Goal: Check status: Check status

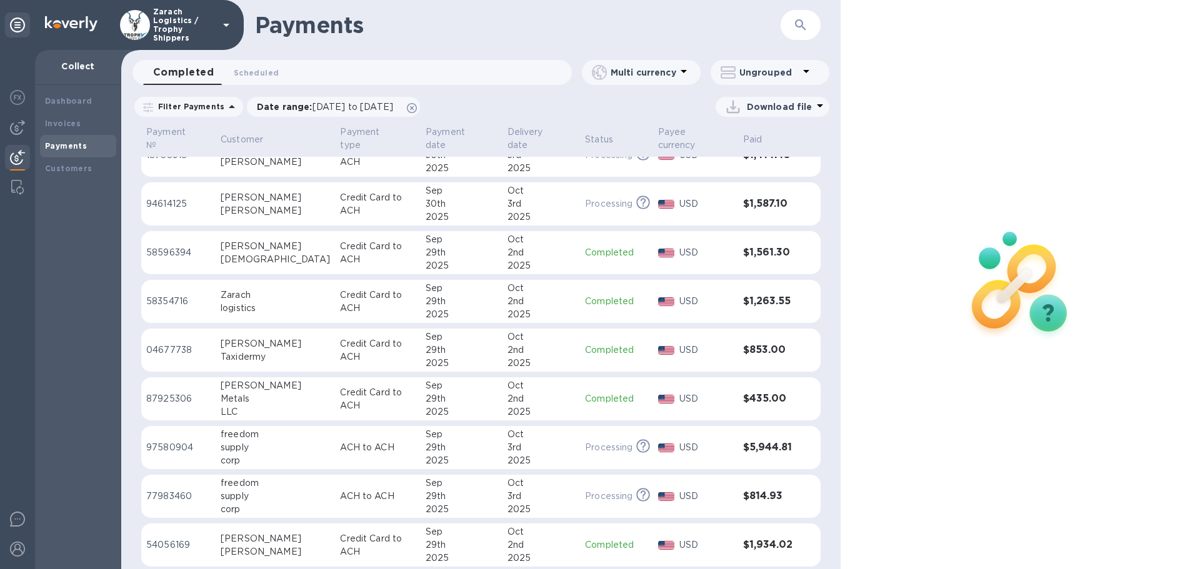
scroll to position [250, 0]
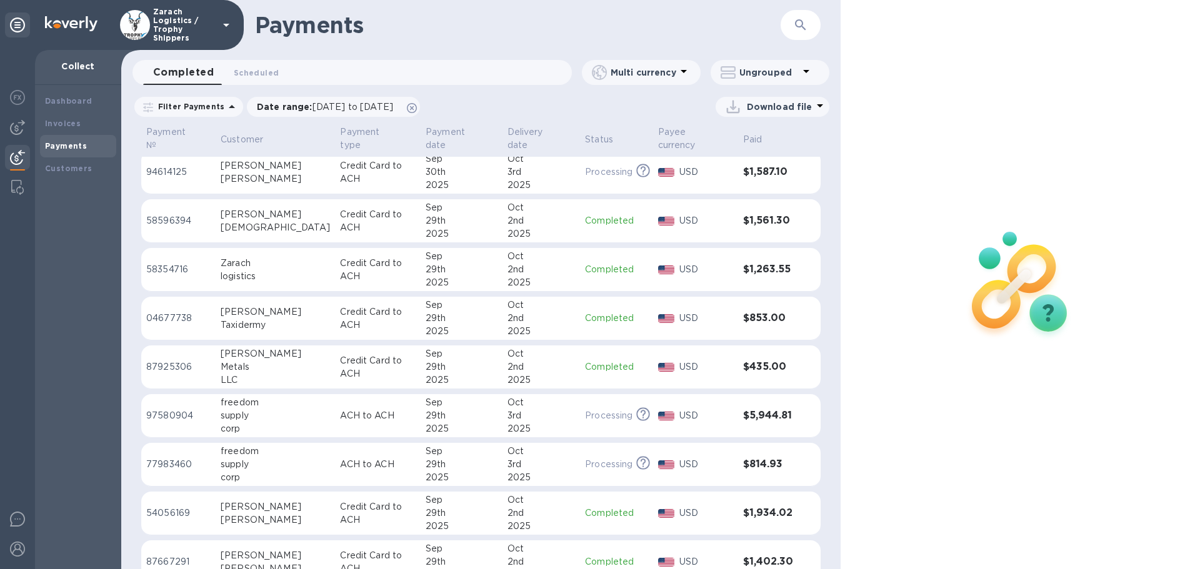
click at [176, 312] on p "04677738" at bounding box center [178, 318] width 64 height 13
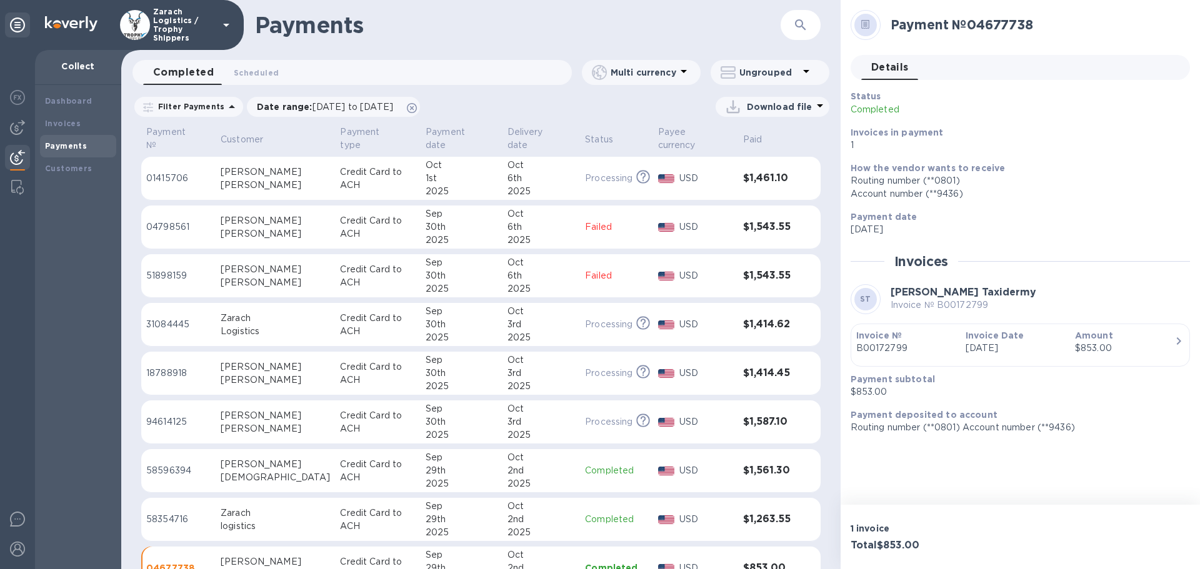
click at [169, 319] on p "31084445" at bounding box center [178, 324] width 64 height 13
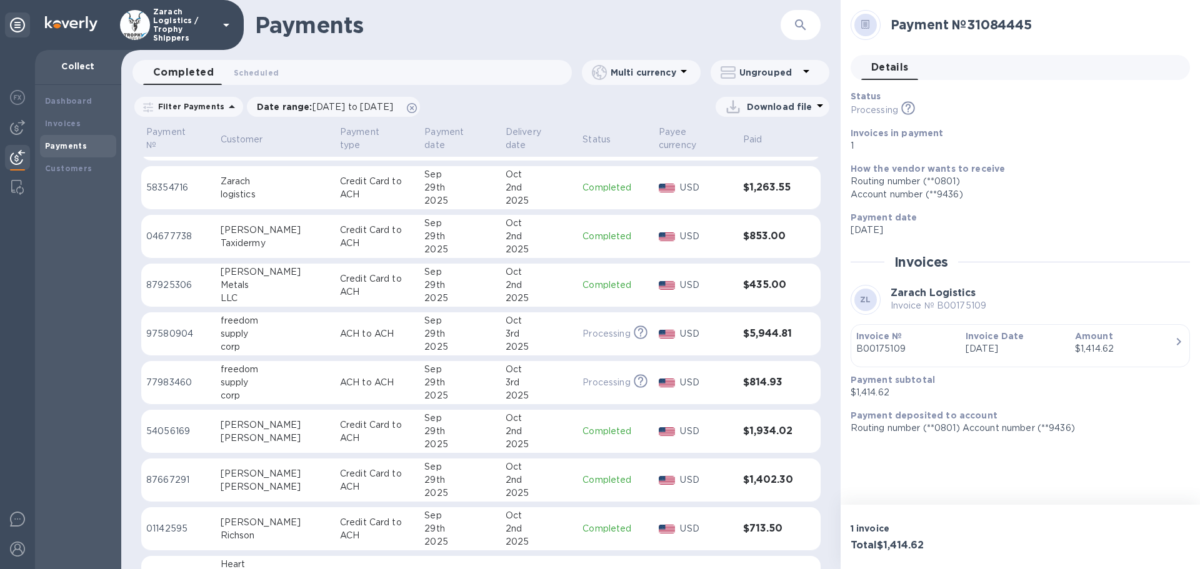
scroll to position [375, 0]
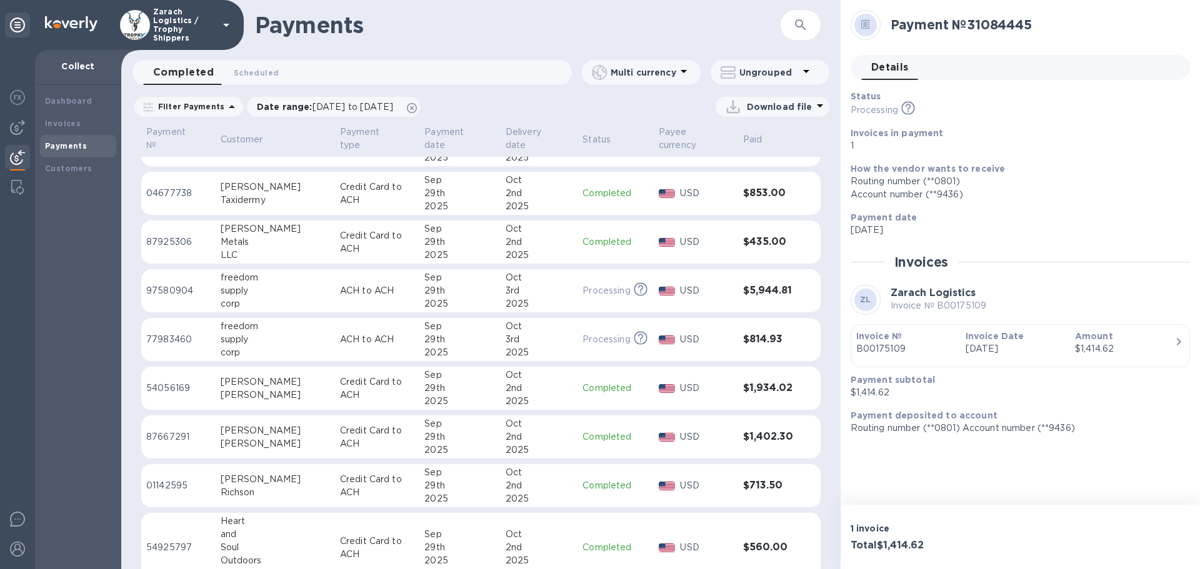
click at [173, 431] on p "87667291" at bounding box center [178, 437] width 64 height 13
click at [179, 479] on p "01142595" at bounding box center [178, 485] width 64 height 13
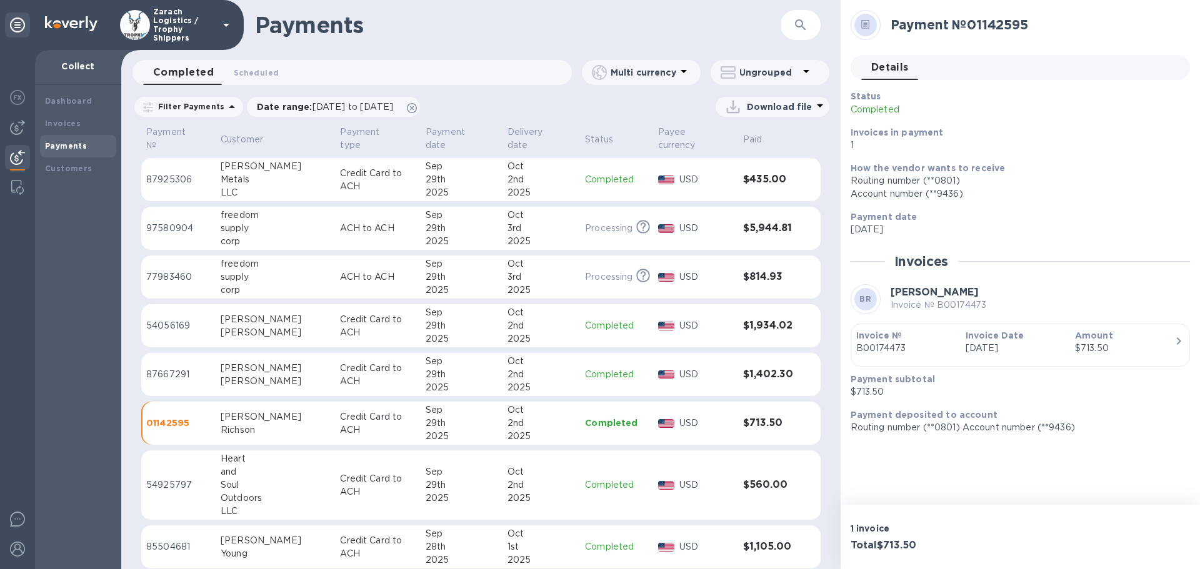
click at [185, 479] on p "54925797" at bounding box center [178, 485] width 64 height 13
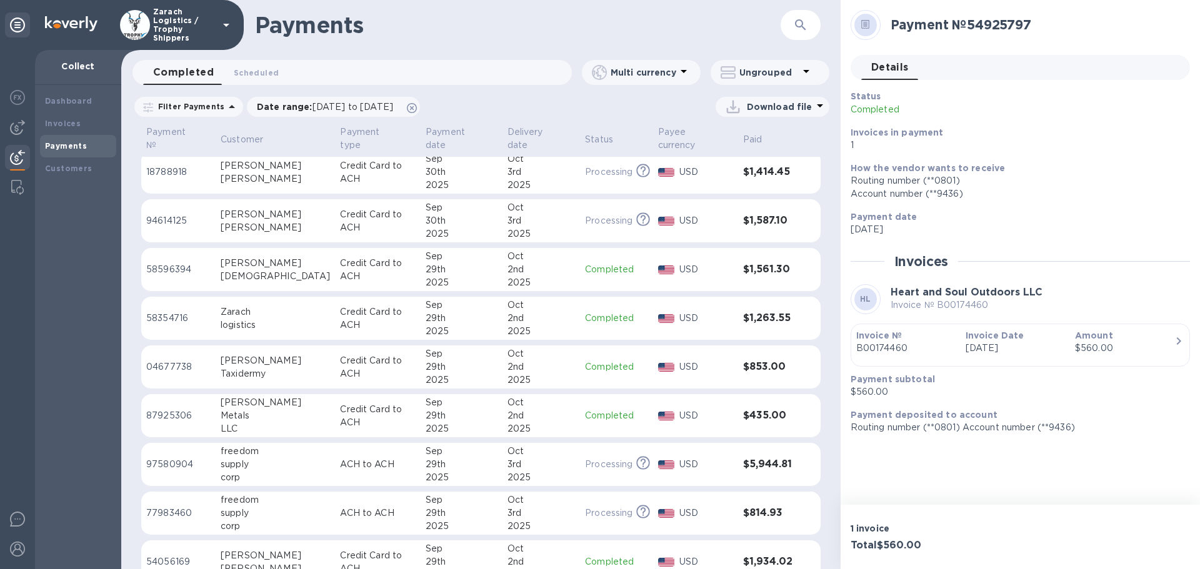
scroll to position [188, 0]
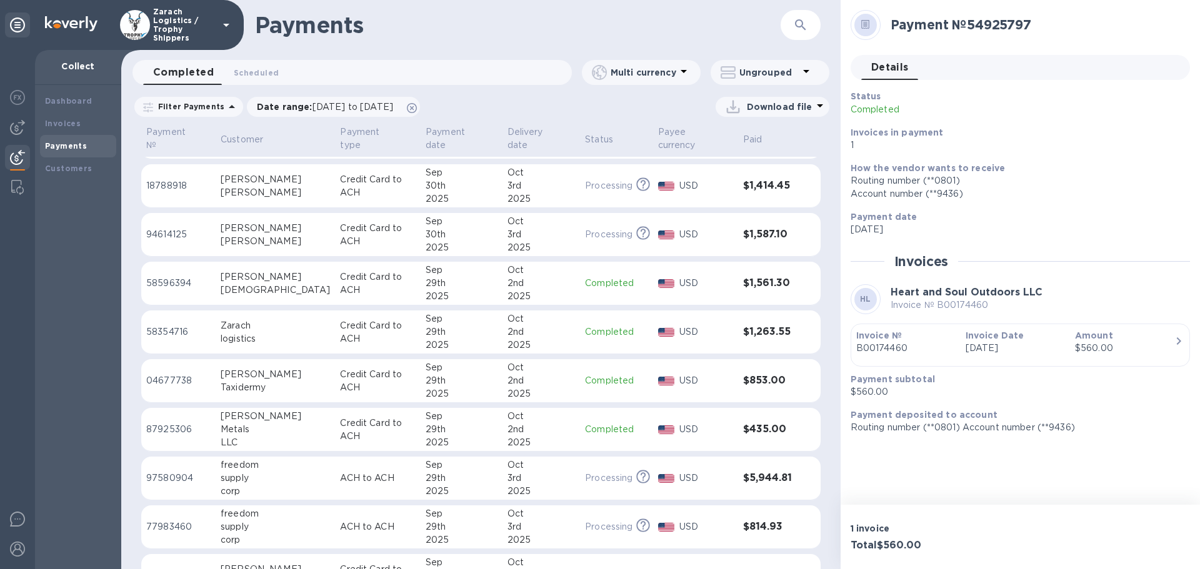
click at [170, 277] on p "58596394" at bounding box center [178, 283] width 64 height 13
click at [183, 423] on p "87925306" at bounding box center [178, 429] width 64 height 13
click at [162, 326] on p "58354716" at bounding box center [178, 332] width 64 height 13
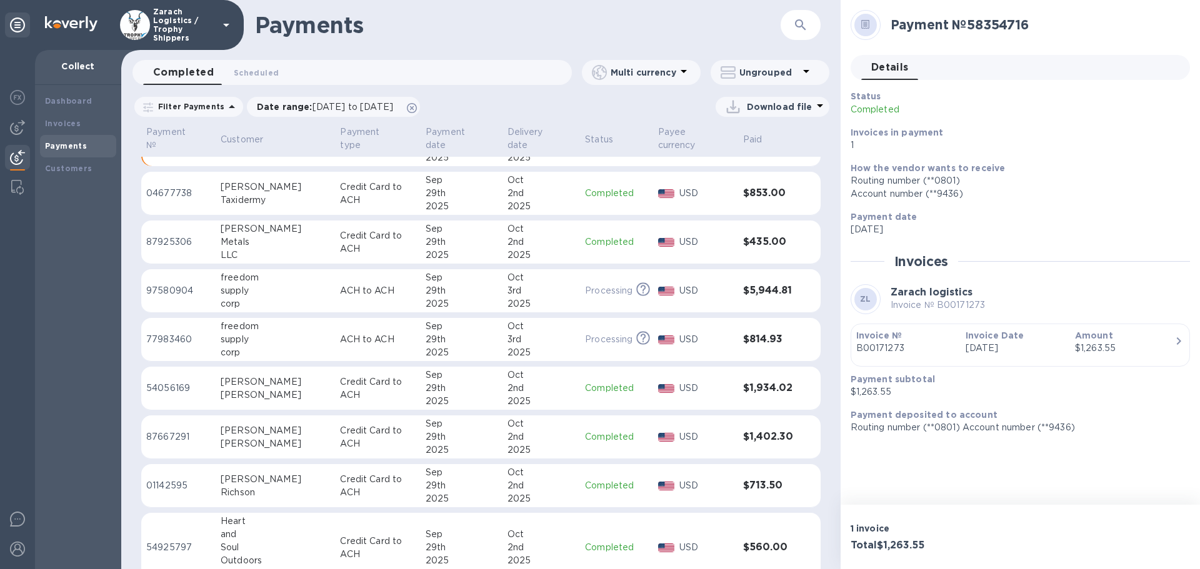
scroll to position [438, 0]
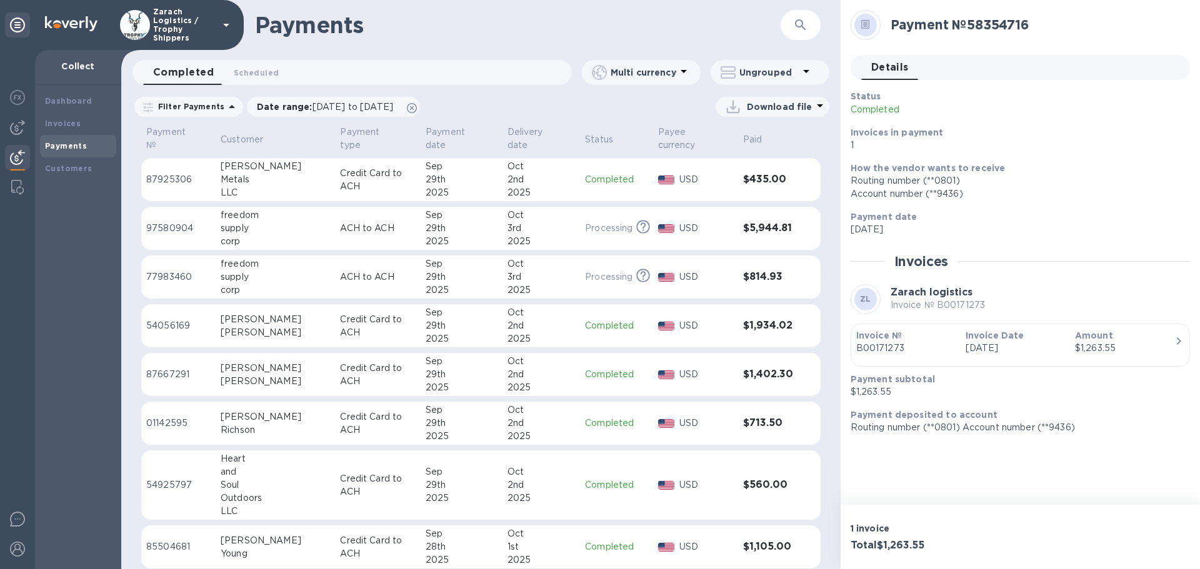
click at [168, 319] on p "54056169" at bounding box center [178, 325] width 64 height 13
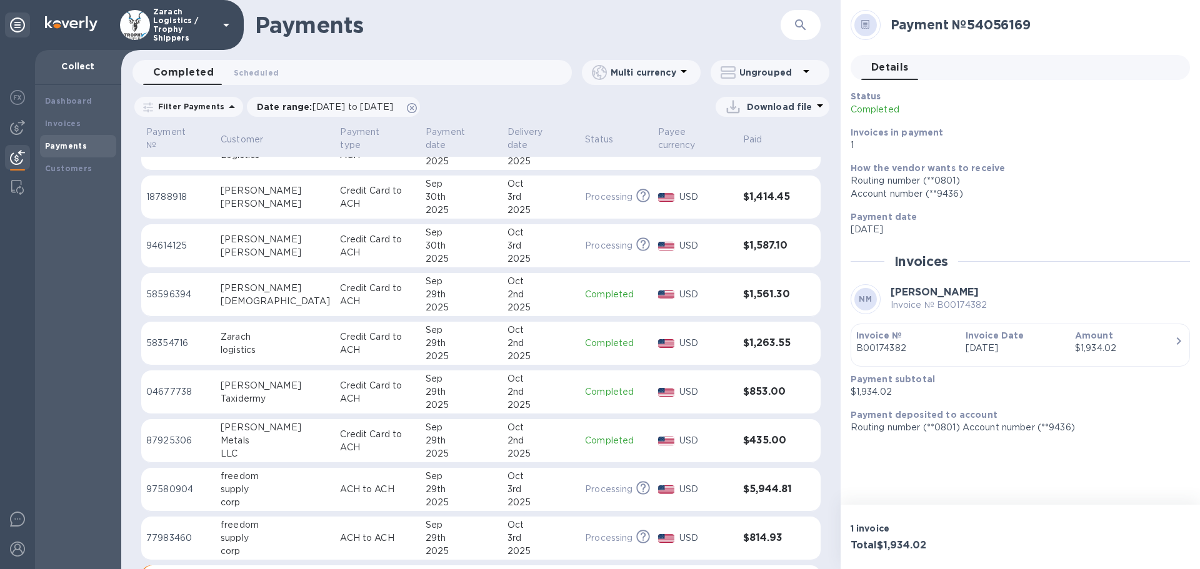
scroll to position [188, 0]
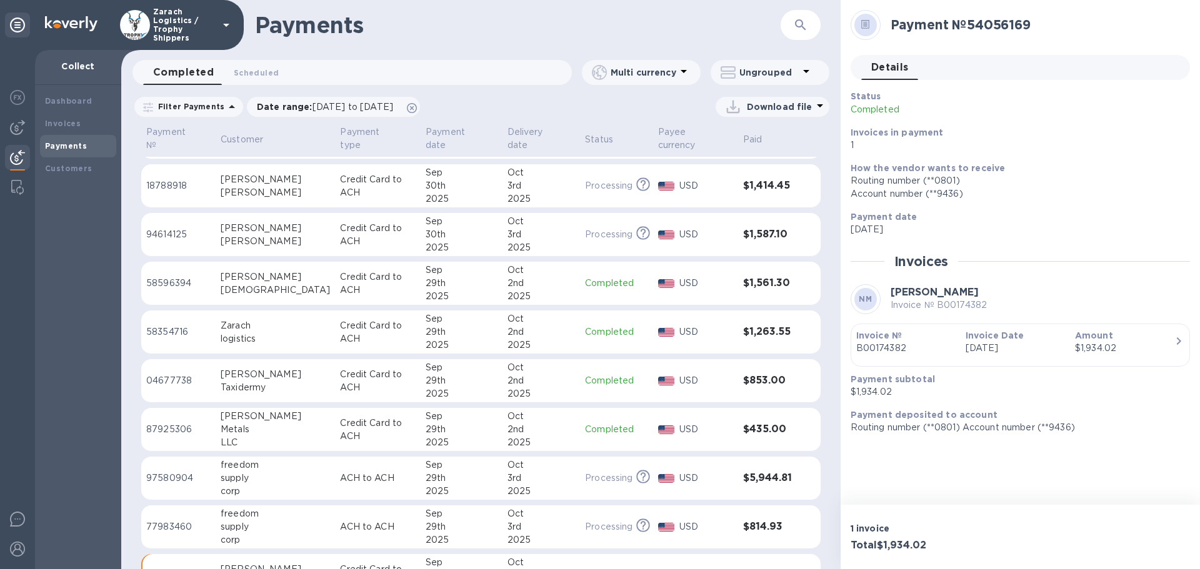
click at [166, 374] on p "04677738" at bounding box center [178, 380] width 64 height 13
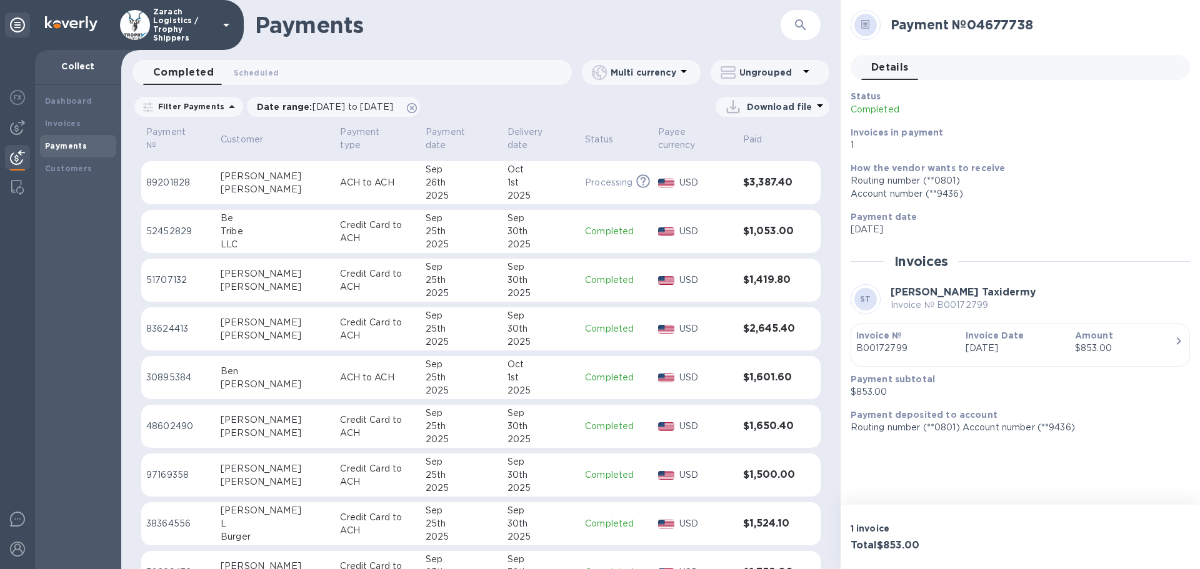
scroll to position [1063, 0]
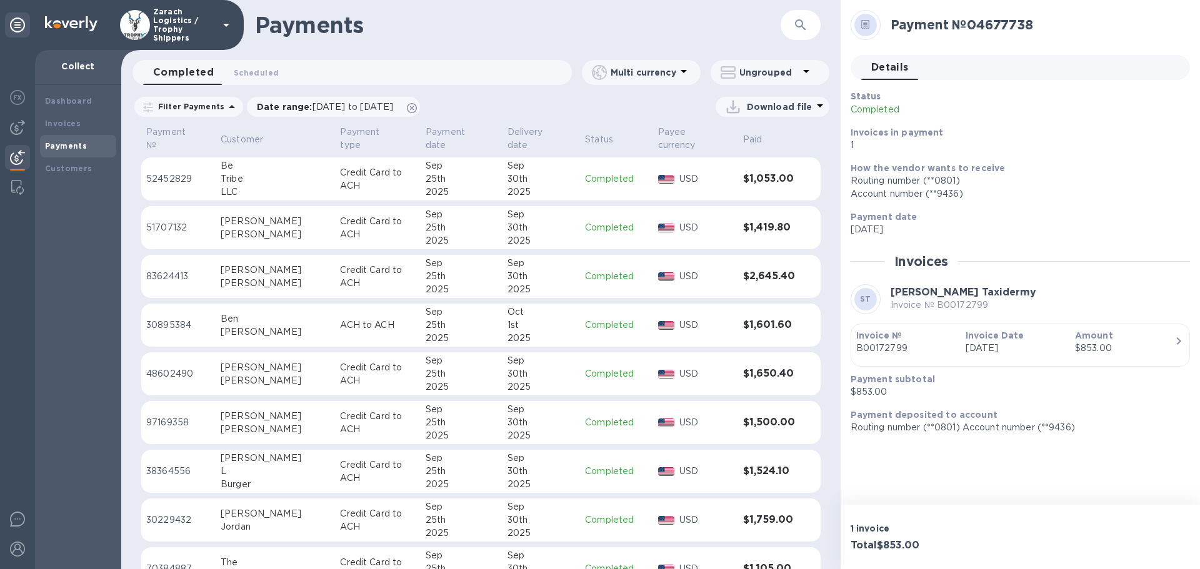
click at [161, 319] on p "30895384" at bounding box center [178, 325] width 64 height 13
